Goal: Find contact information: Find contact information

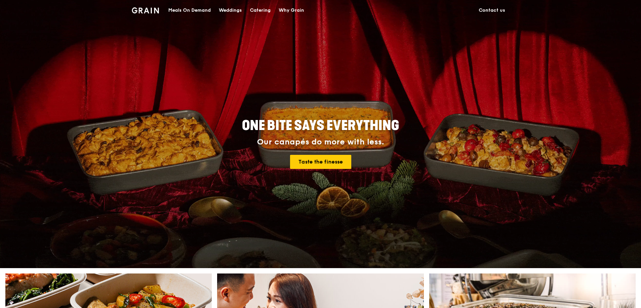
click at [204, 9] on div "Meals On Demand" at bounding box center [189, 10] width 43 height 20
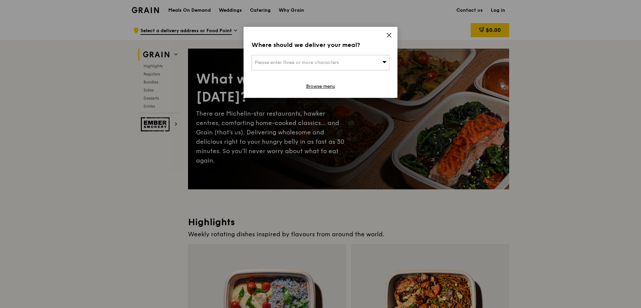
click at [390, 32] on div "Where should we deliver your meal? Please enter three or more characters Browse…" at bounding box center [321, 62] width 154 height 71
click at [390, 35] on icon at bounding box center [389, 35] width 4 height 4
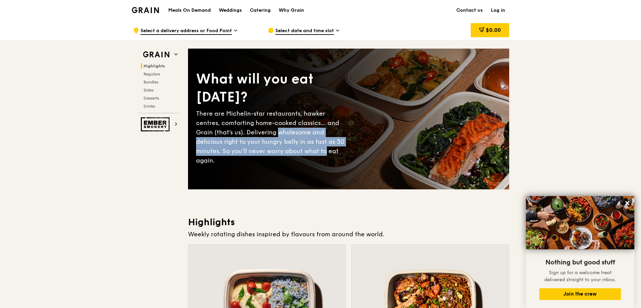
drag, startPoint x: 259, startPoint y: 137, endPoint x: 288, endPoint y: 154, distance: 33.3
click at [288, 154] on div "There are Michelin-star restaurants, hawker centres, comforting home-cooked cla…" at bounding box center [272, 137] width 153 height 56
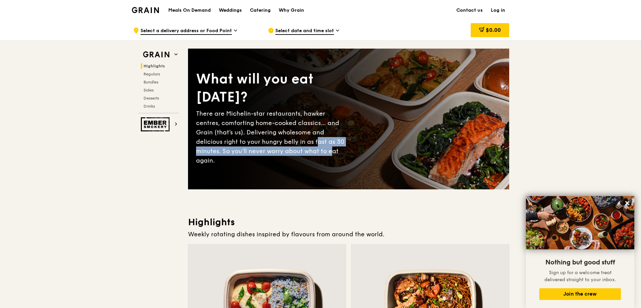
drag, startPoint x: 275, startPoint y: 146, endPoint x: 296, endPoint y: 155, distance: 22.9
click at [296, 155] on div "There are Michelin-star restaurants, hawker centres, comforting home-cooked cla…" at bounding box center [272, 137] width 153 height 56
drag, startPoint x: 285, startPoint y: 148, endPoint x: 301, endPoint y: 155, distance: 18.0
click at [301, 155] on div "There are Michelin-star restaurants, hawker centres, comforting home-cooked cla…" at bounding box center [272, 137] width 153 height 56
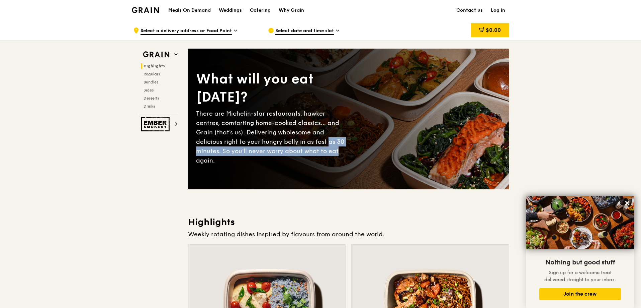
click at [301, 155] on div "There are Michelin-star restaurants, hawker centres, comforting home-cooked cla…" at bounding box center [272, 137] width 153 height 56
drag, startPoint x: 287, startPoint y: 144, endPoint x: 305, endPoint y: 156, distance: 21.3
click at [305, 156] on div "There are Michelin-star restaurants, hawker centres, comforting home-cooked cla…" at bounding box center [272, 137] width 153 height 56
drag, startPoint x: 286, startPoint y: 149, endPoint x: 302, endPoint y: 156, distance: 17.1
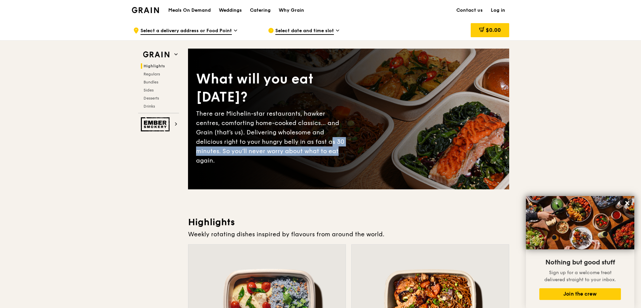
click at [302, 156] on div "There are Michelin-star restaurants, hawker centres, comforting home-cooked cla…" at bounding box center [272, 137] width 153 height 56
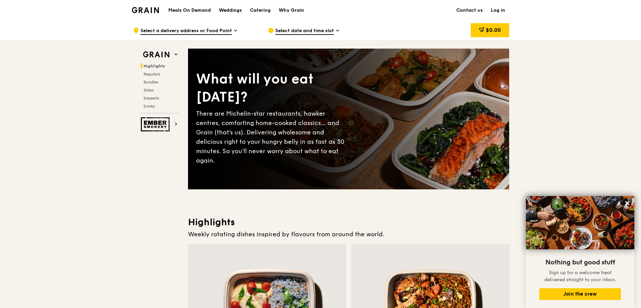
click at [332, 35] on div "Select date and time slot" at bounding box center [330, 30] width 124 height 20
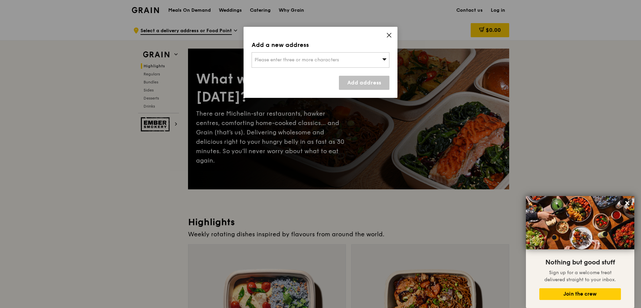
click at [388, 34] on icon at bounding box center [389, 35] width 4 height 4
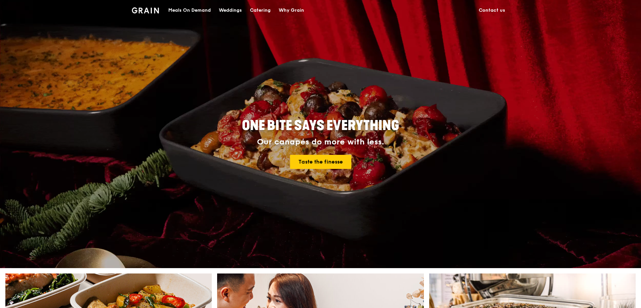
click at [491, 8] on link "Contact us" at bounding box center [492, 10] width 34 height 20
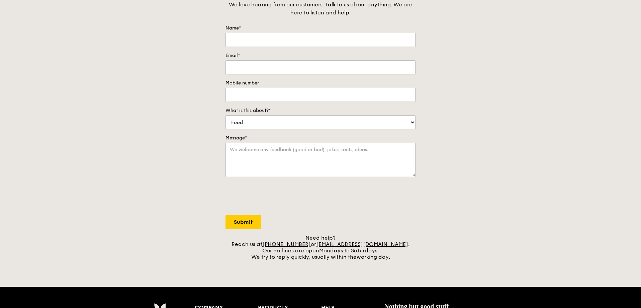
scroll to position [167, 0]
